Goal: Task Accomplishment & Management: Manage account settings

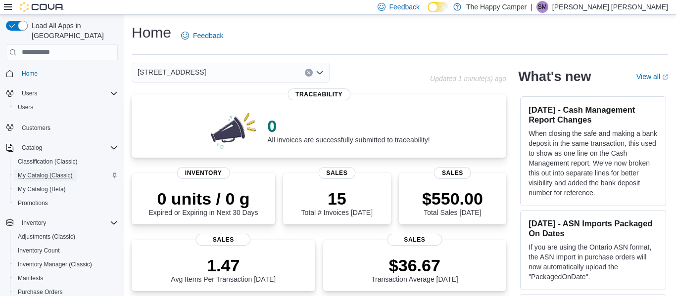
click at [51, 172] on span "My Catalog (Classic)" at bounding box center [45, 176] width 55 height 8
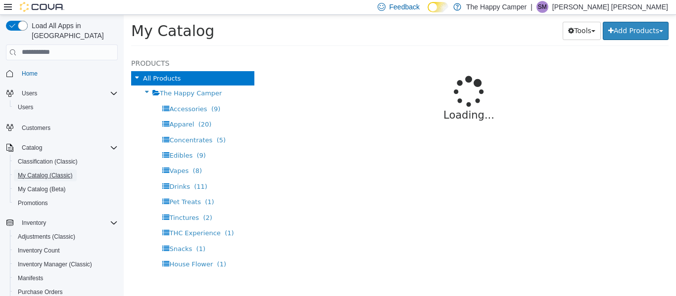
select select "**********"
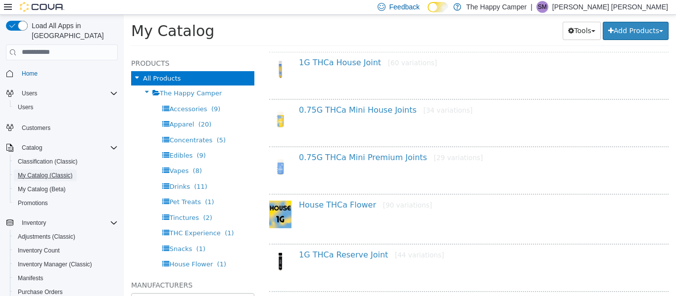
scroll to position [178, 0]
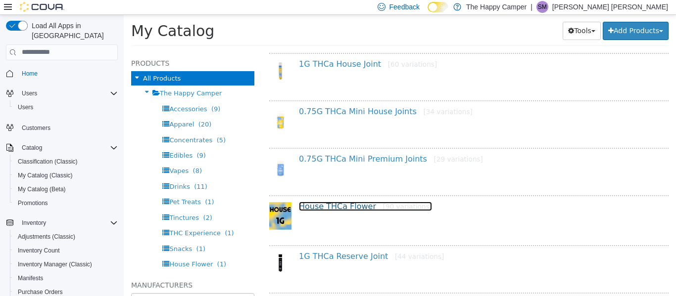
click at [318, 208] on link "House THCa Flower [90 variations]" at bounding box center [365, 205] width 133 height 9
